Goal: Task Accomplishment & Management: Complete application form

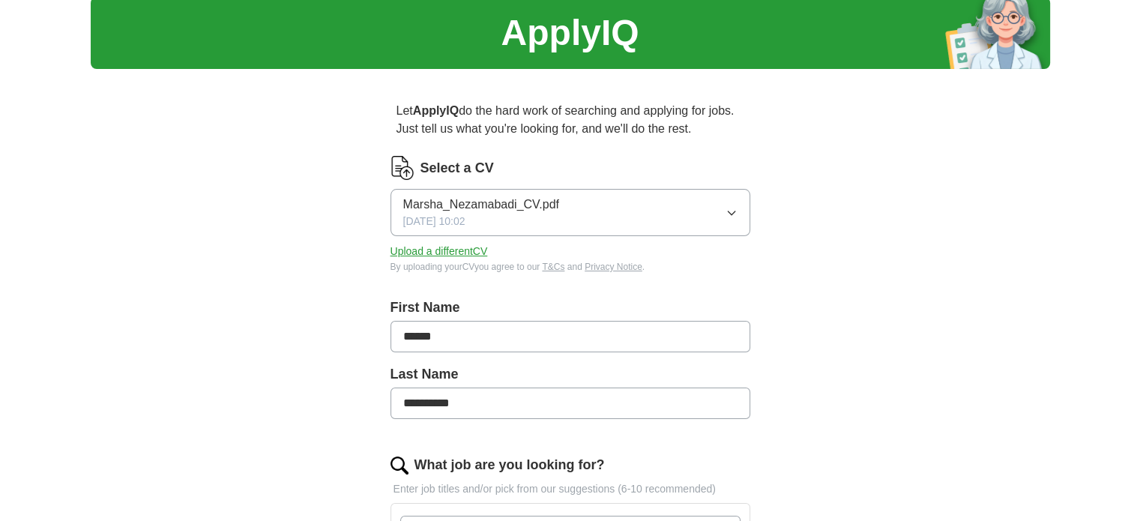
scroll to position [75, 0]
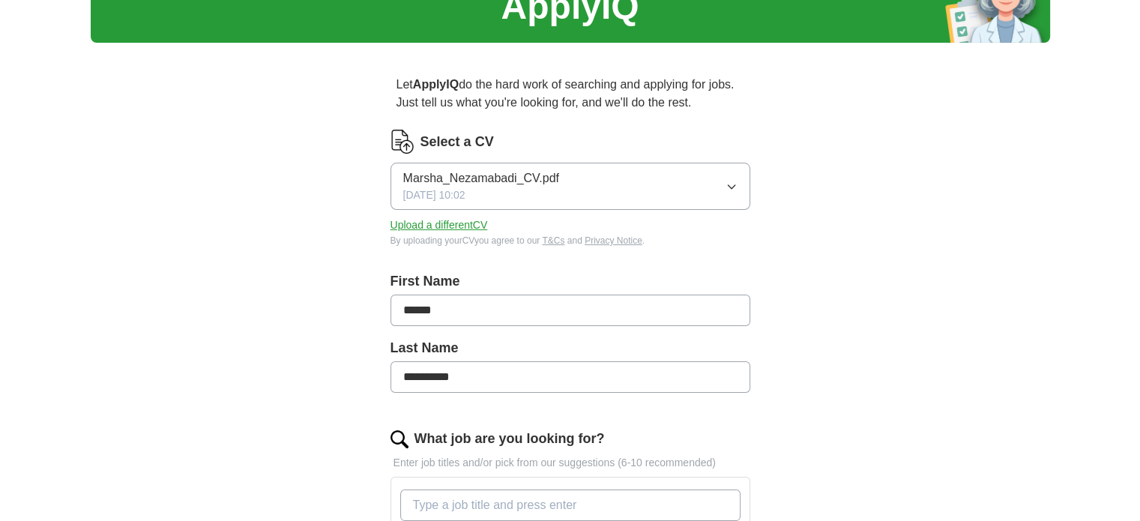
click at [732, 186] on icon "button" at bounding box center [732, 187] width 12 height 12
click at [461, 225] on button "Upload a different CV" at bounding box center [439, 225] width 97 height 16
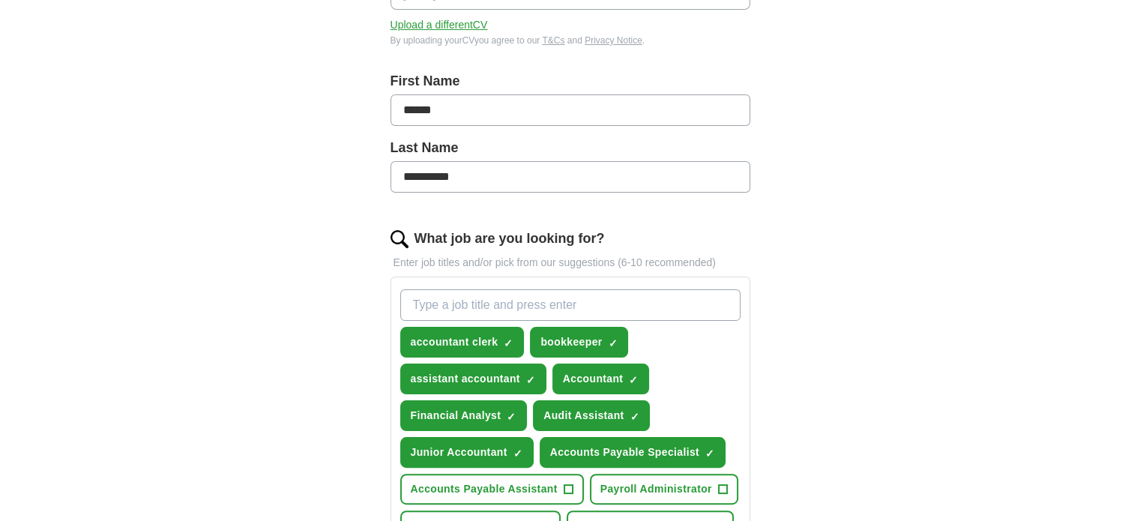
scroll to position [375, 0]
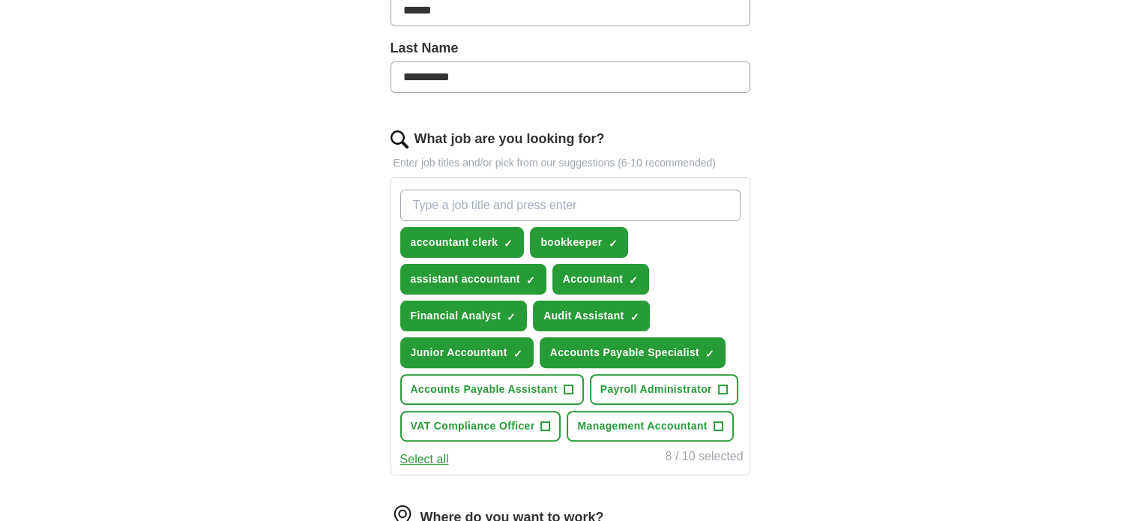
click at [590, 208] on input "What job are you looking for?" at bounding box center [570, 205] width 340 height 31
click at [0, 0] on span "×" at bounding box center [0, 0] width 0 height 0
click at [593, 200] on input "What job are you looking for?" at bounding box center [570, 205] width 340 height 31
click at [570, 386] on span "+" at bounding box center [568, 390] width 9 height 12
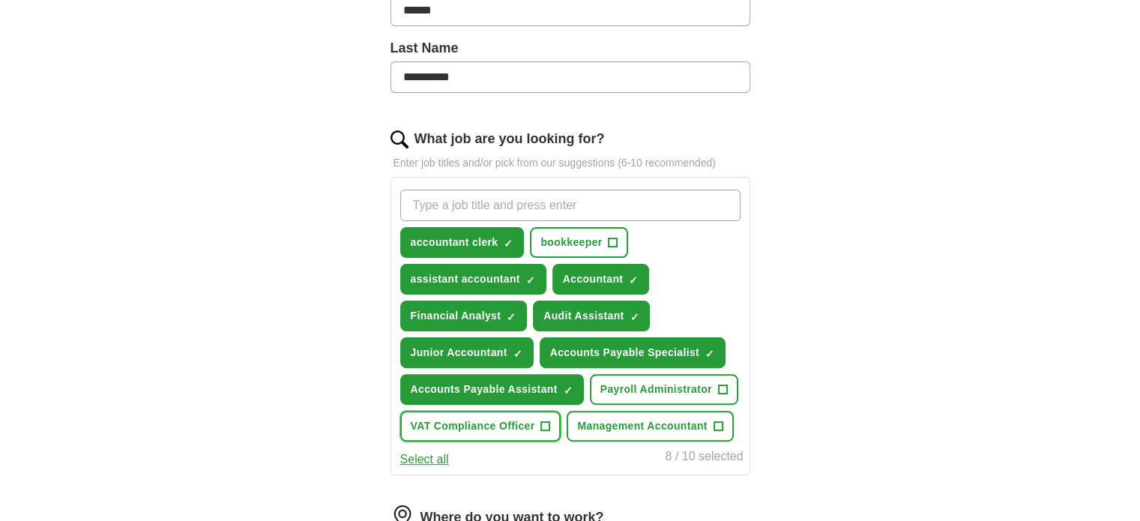
click at [543, 423] on span "+" at bounding box center [545, 427] width 9 height 12
click at [720, 384] on span "+" at bounding box center [722, 390] width 9 height 12
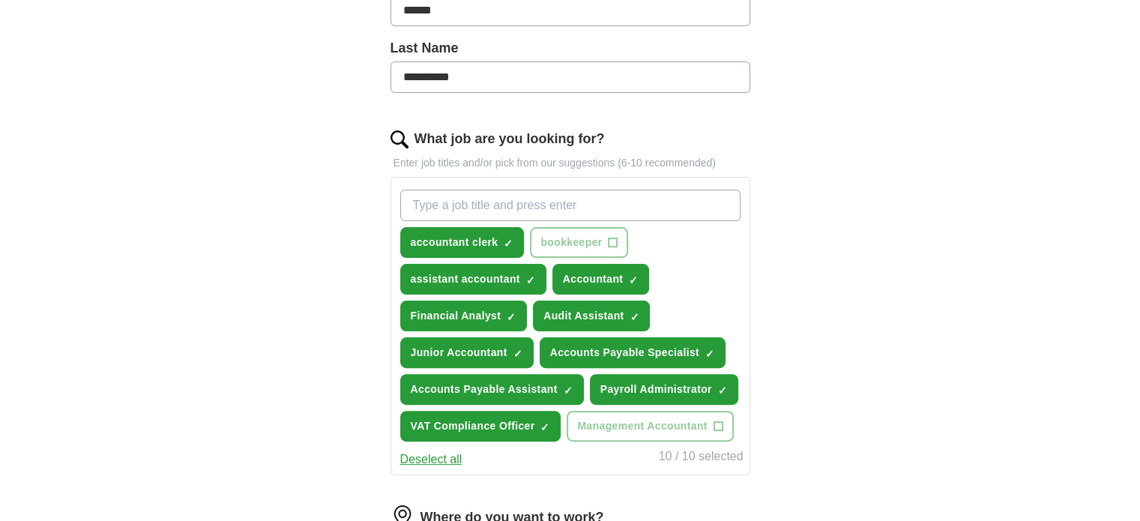
click at [560, 204] on input "What job are you looking for?" at bounding box center [570, 205] width 340 height 31
click at [0, 0] on span "×" at bounding box center [0, 0] width 0 height 0
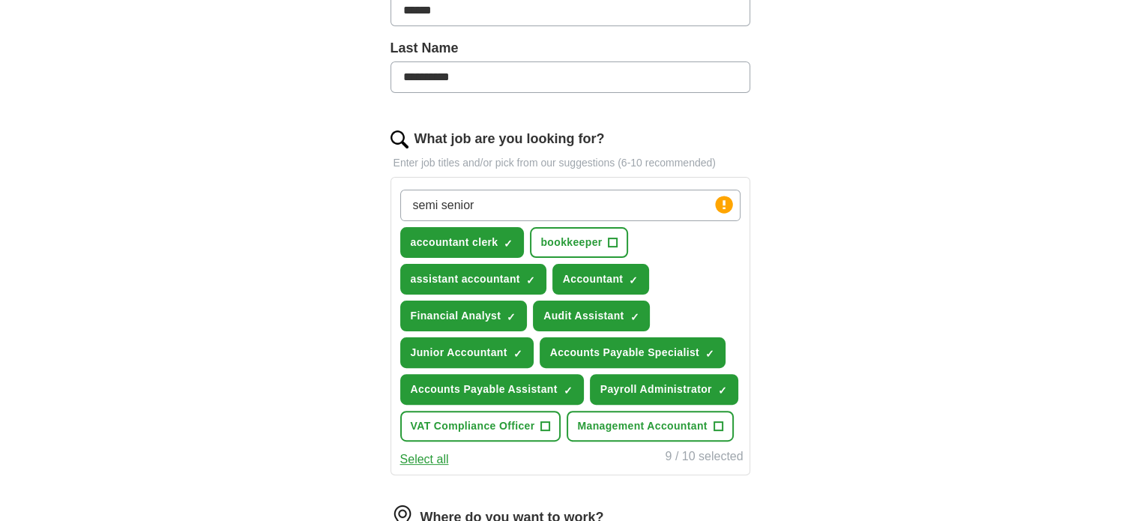
click at [511, 211] on input "semi senior" at bounding box center [570, 205] width 340 height 31
type input "s"
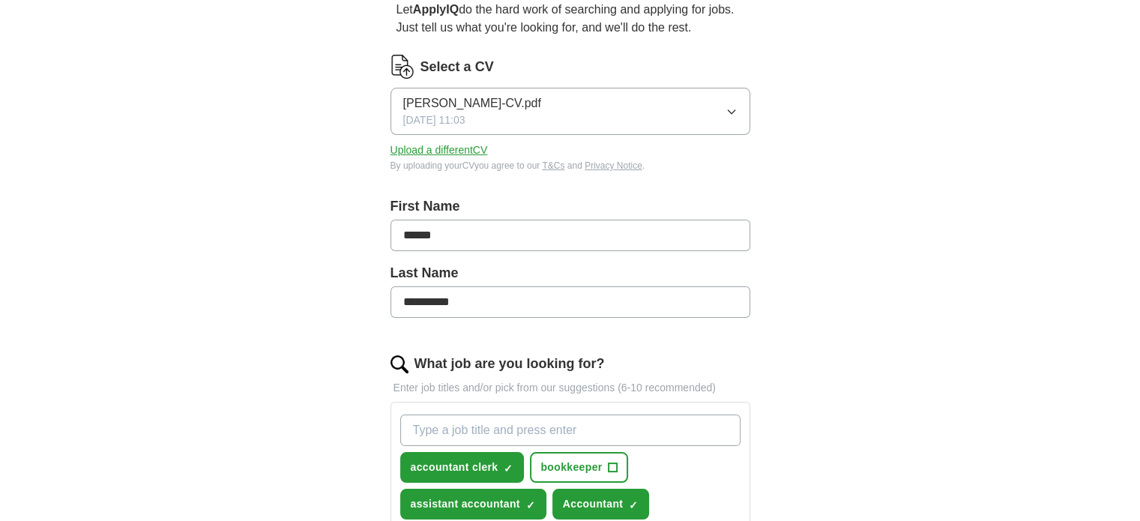
scroll to position [150, 0]
click at [492, 425] on input "What job are you looking for?" at bounding box center [570, 430] width 340 height 31
paste input "semi senior accountant"
type input "semi senior accountant"
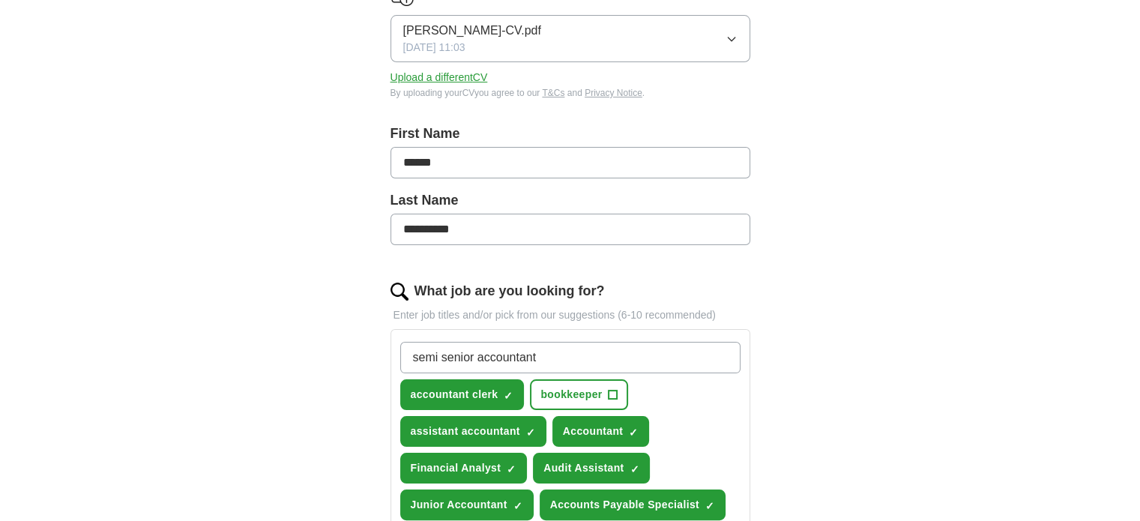
scroll to position [375, 0]
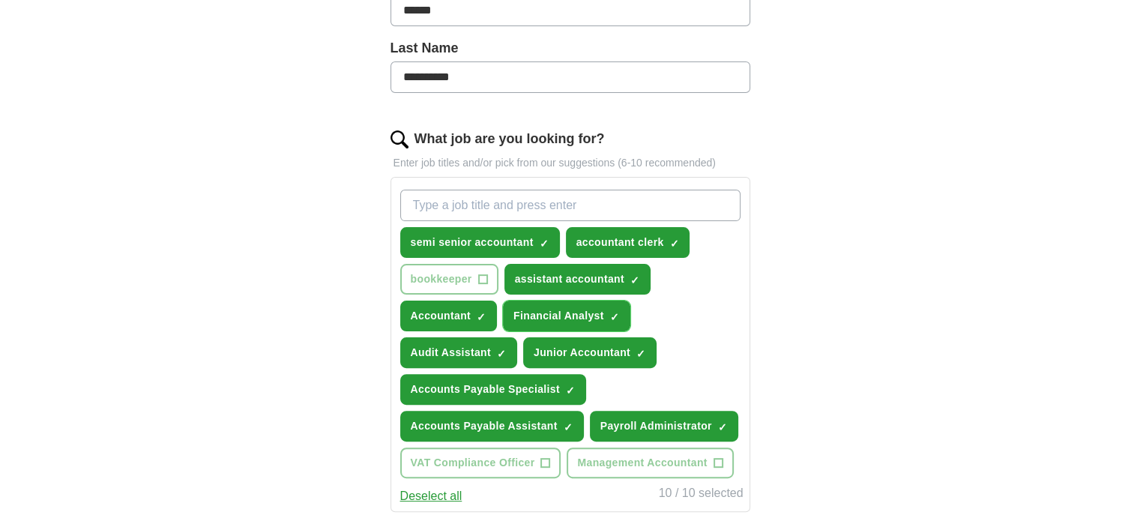
click at [0, 0] on span "×" at bounding box center [0, 0] width 0 height 0
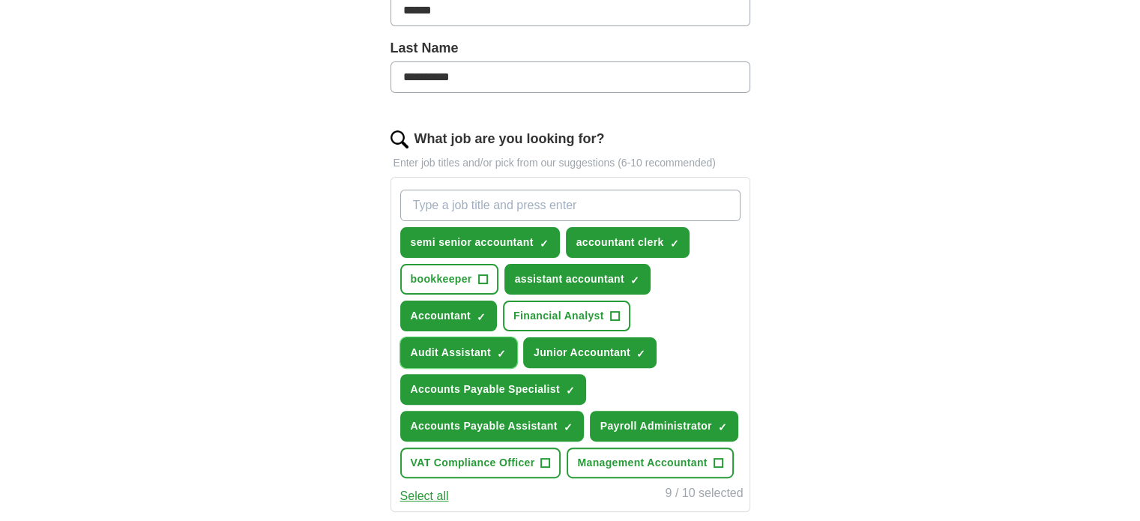
click at [0, 0] on span "×" at bounding box center [0, 0] width 0 height 0
click at [465, 207] on input "What job are you looking for?" at bounding box center [570, 205] width 340 height 31
paste input "account assistant"
type input "account assistant"
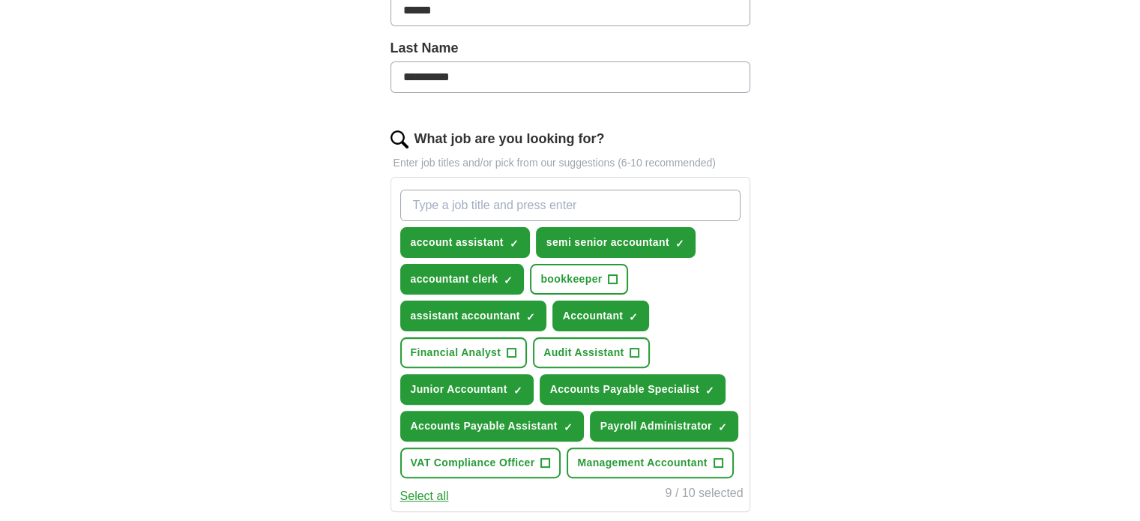
drag, startPoint x: 577, startPoint y: 276, endPoint x: 1011, endPoint y: 321, distance: 436.4
click at [1011, 321] on div "**********" at bounding box center [571, 275] width 960 height 1208
click at [526, 209] on input "What job are you looking for?" at bounding box center [570, 205] width 340 height 31
paste input "senior accountant"
type input "senior accountant"
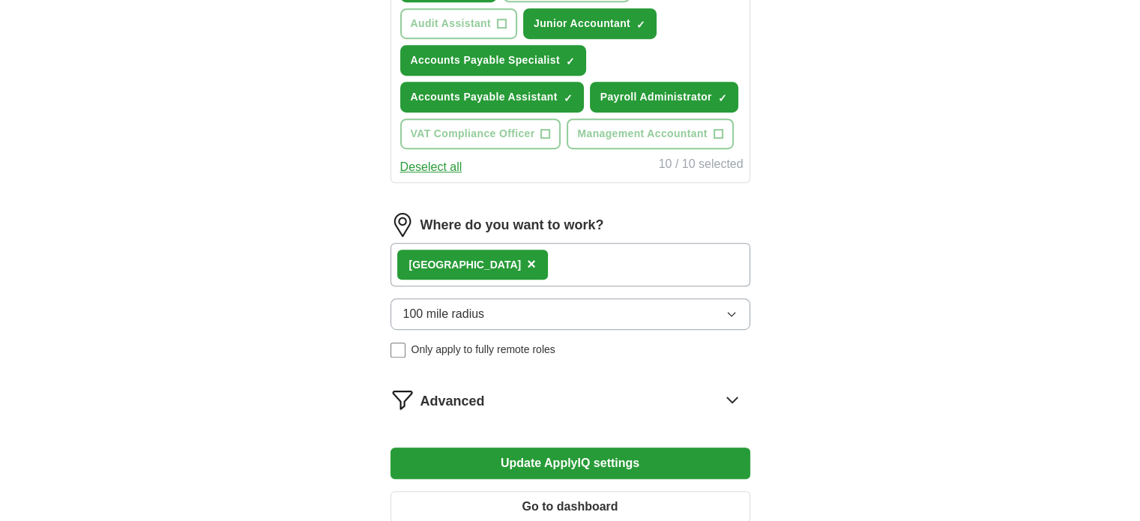
scroll to position [750, 0]
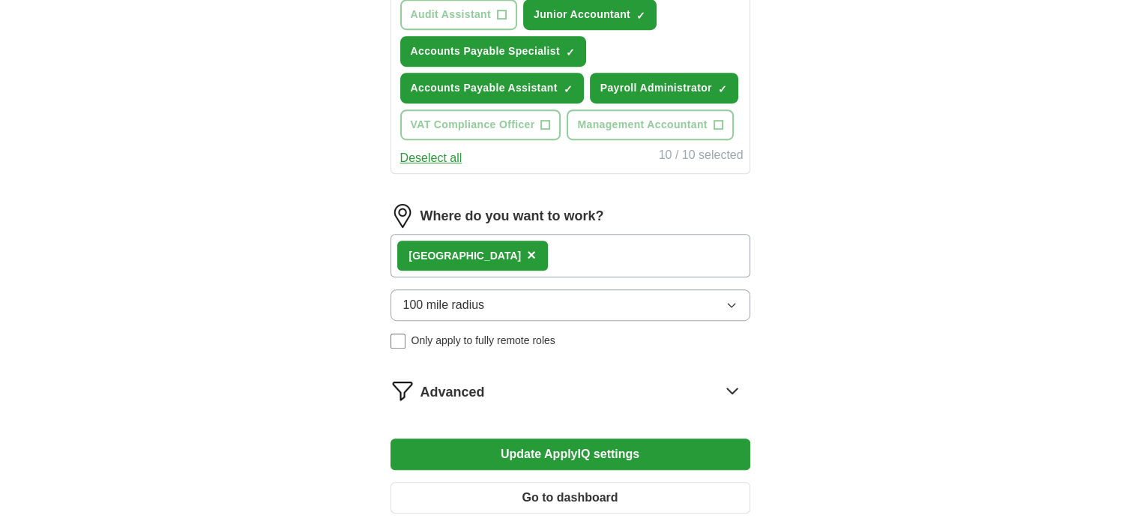
click at [529, 248] on div "Birmingham ×" at bounding box center [571, 255] width 360 height 43
click at [527, 251] on span "×" at bounding box center [531, 255] width 9 height 16
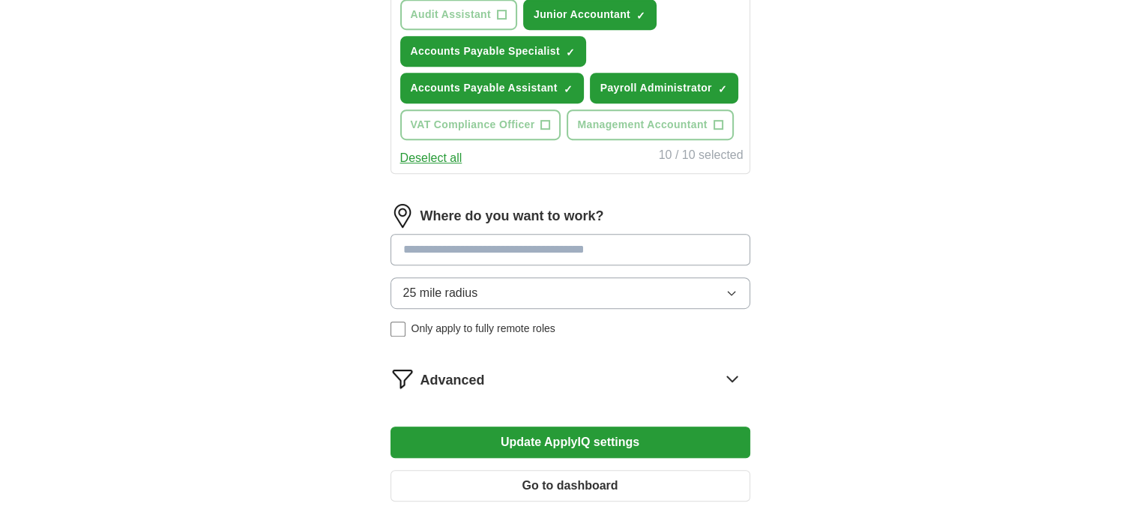
click at [484, 244] on input at bounding box center [571, 249] width 360 height 31
type input "*"
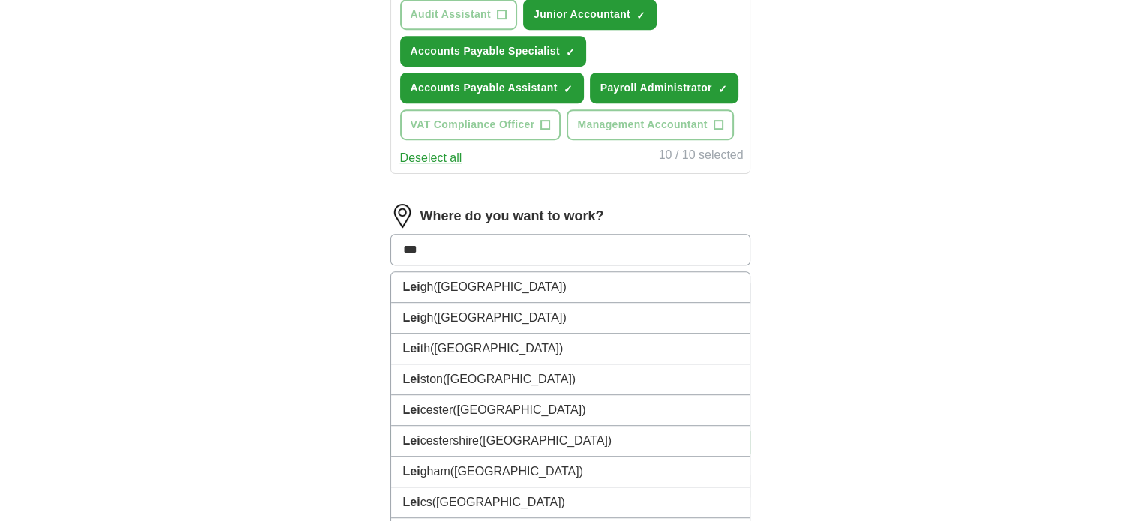
type input "****"
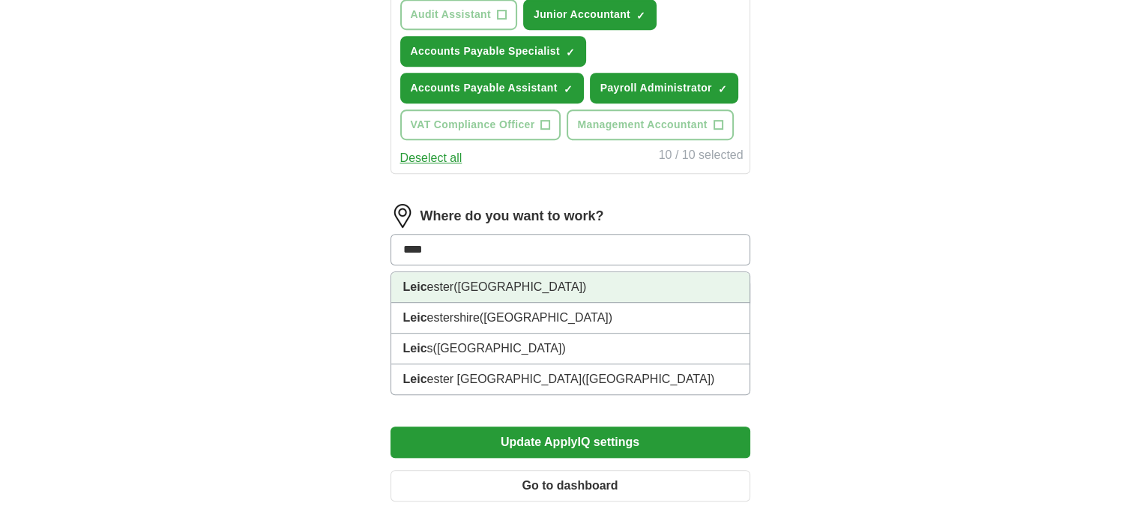
click at [441, 285] on li "Leic ester ([GEOGRAPHIC_DATA])" at bounding box center [570, 287] width 358 height 31
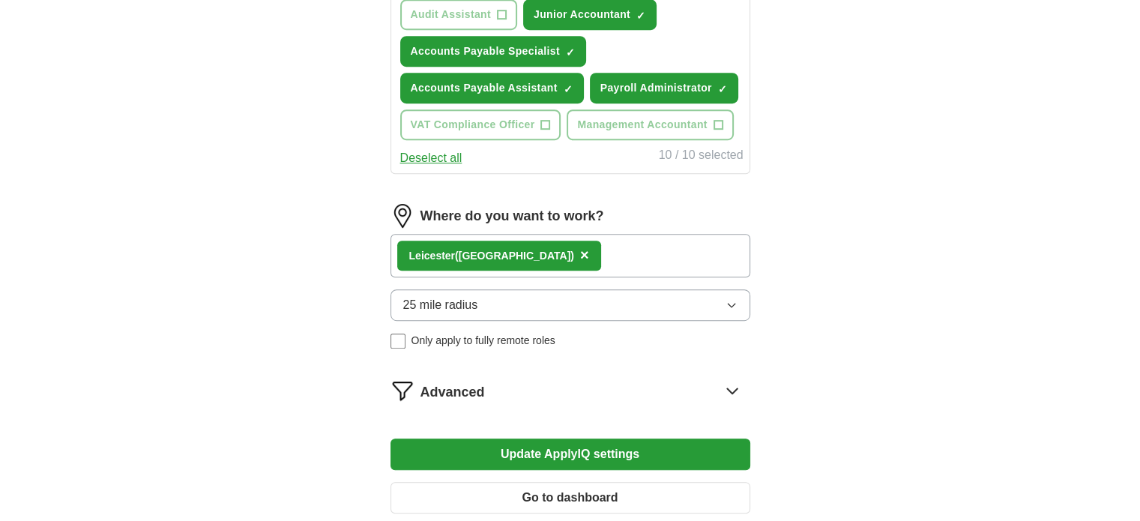
click at [588, 247] on div "Leic ester ([GEOGRAPHIC_DATA]) ×" at bounding box center [571, 255] width 360 height 43
click at [475, 303] on span "25 mile radius" at bounding box center [440, 305] width 75 height 18
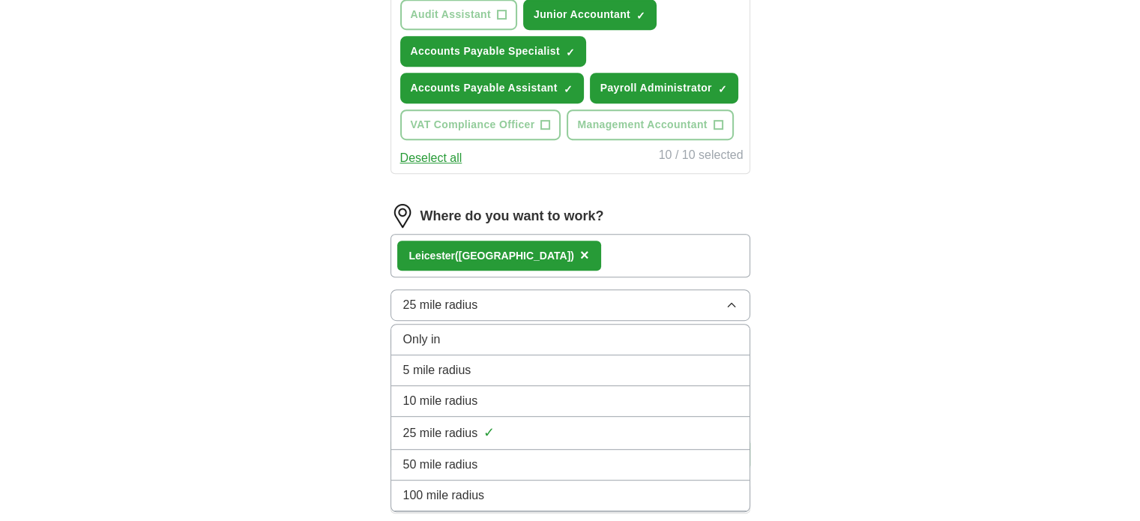
click at [444, 461] on span "50 mile radius" at bounding box center [440, 465] width 75 height 18
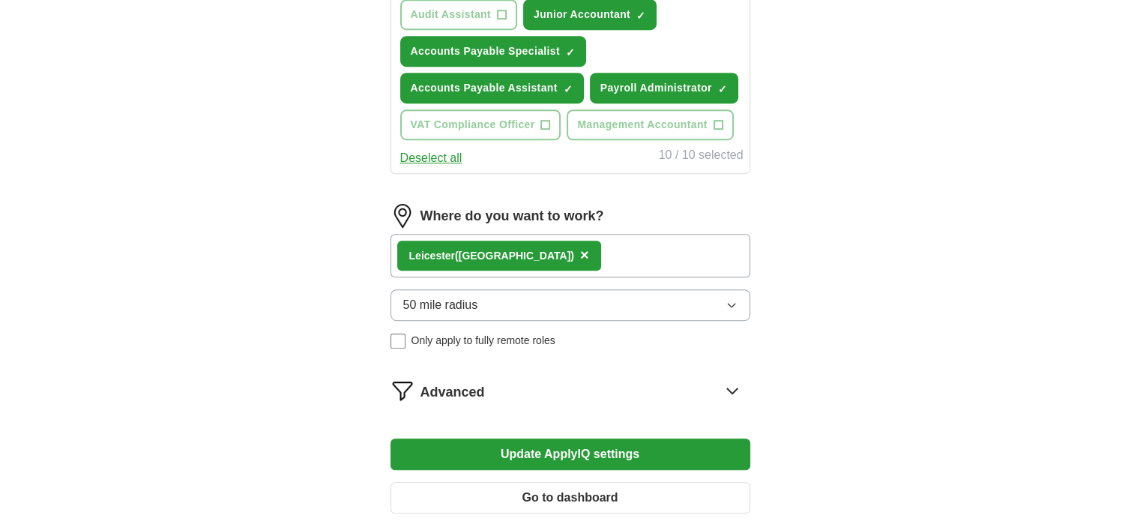
click at [459, 300] on span "50 mile radius" at bounding box center [440, 305] width 75 height 18
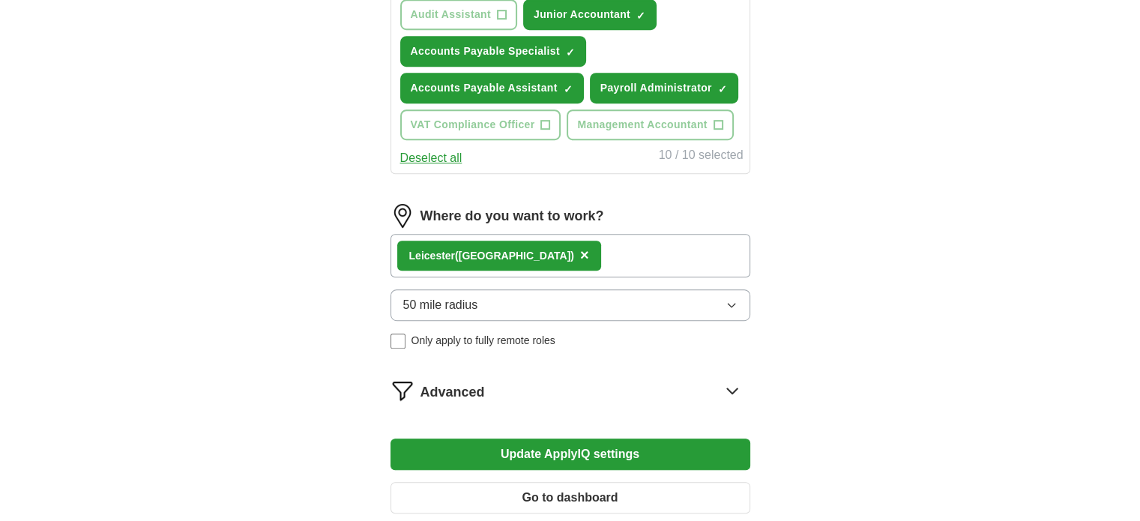
click at [435, 301] on span "50 mile radius" at bounding box center [440, 305] width 75 height 18
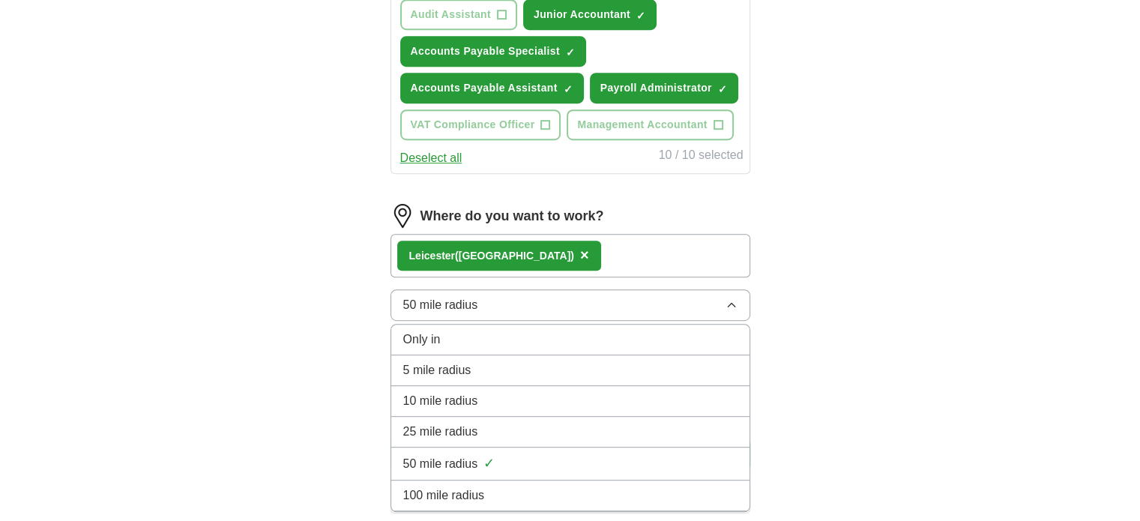
click at [428, 423] on span "25 mile radius" at bounding box center [440, 432] width 75 height 18
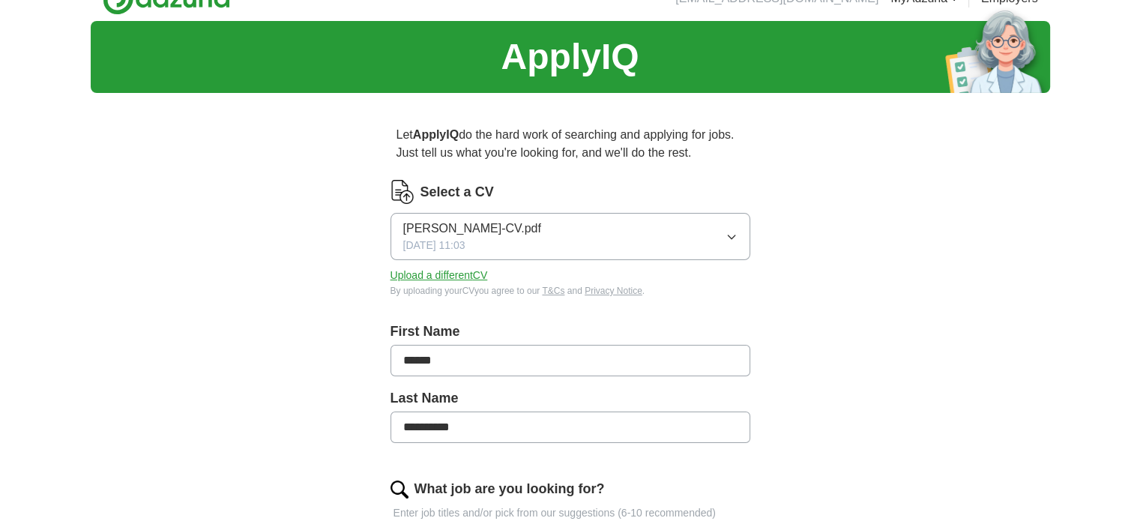
scroll to position [0, 0]
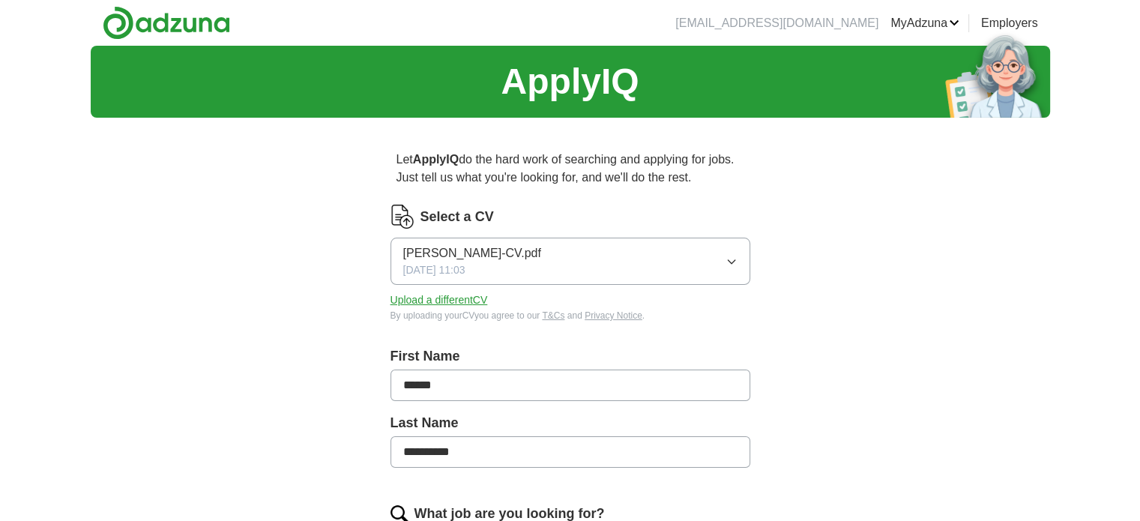
click at [454, 253] on span "[PERSON_NAME]-CV.pdf" at bounding box center [472, 253] width 138 height 18
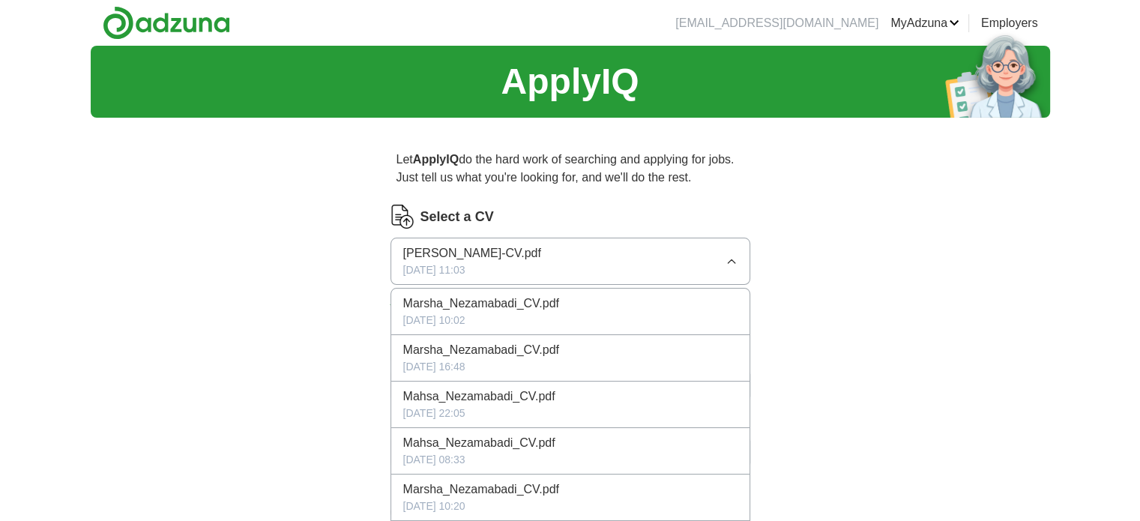
click at [454, 253] on span "[PERSON_NAME]-CV.pdf" at bounding box center [472, 253] width 138 height 18
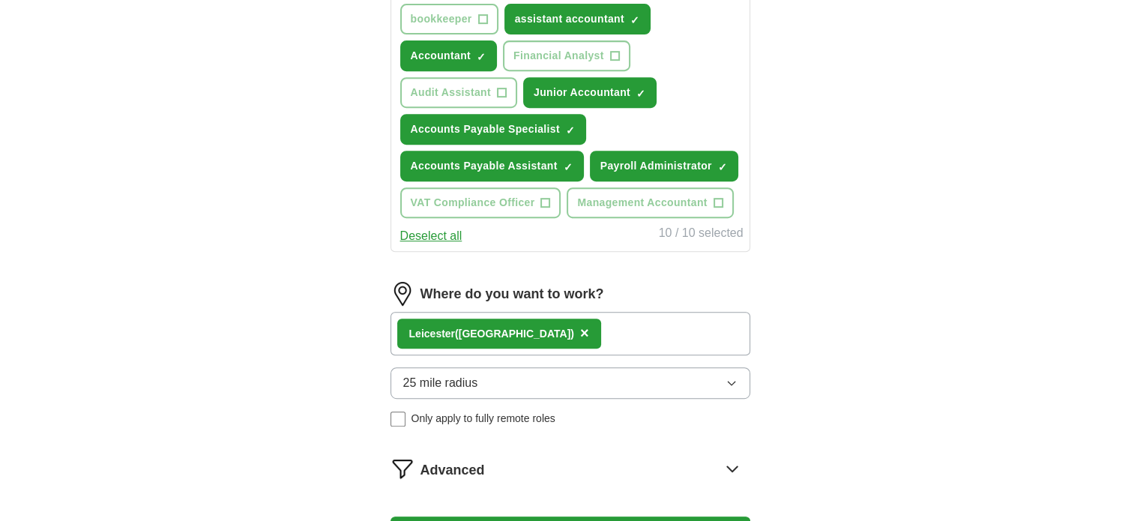
scroll to position [900, 0]
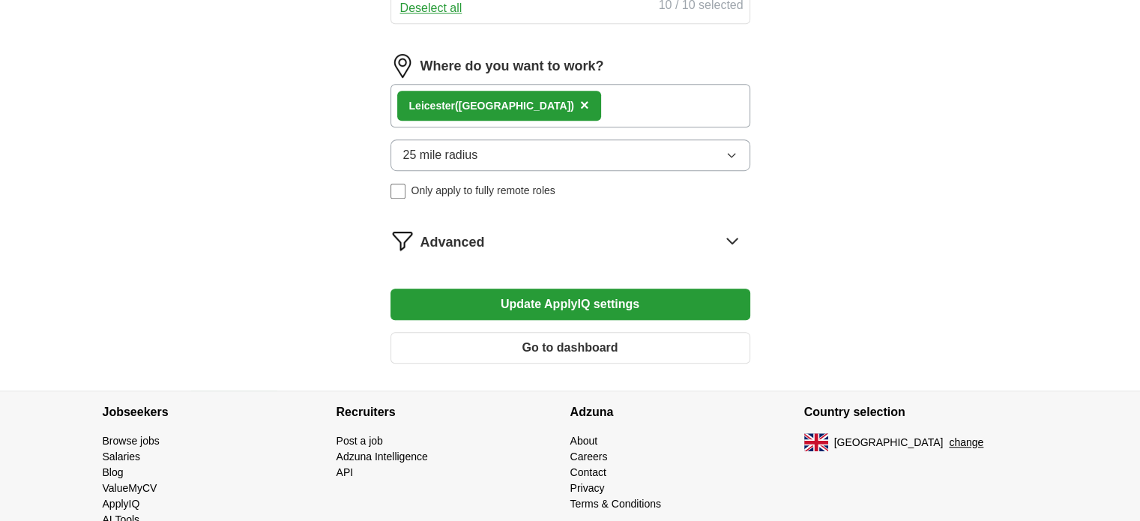
click at [516, 290] on button "Update ApplyIQ settings" at bounding box center [571, 304] width 360 height 31
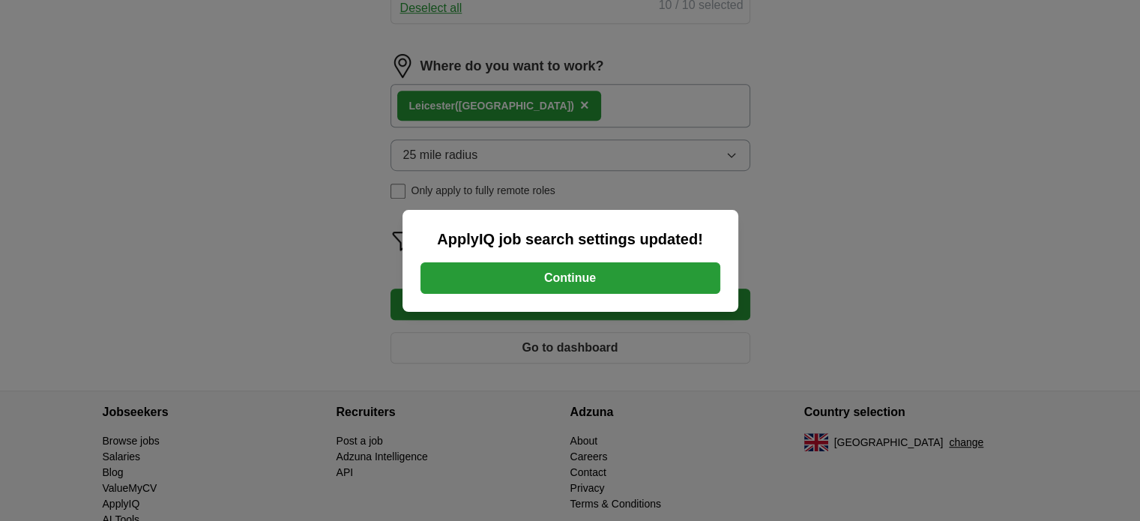
click at [547, 275] on button "Continue" at bounding box center [571, 277] width 300 height 31
